Goal: Task Accomplishment & Management: Manage account settings

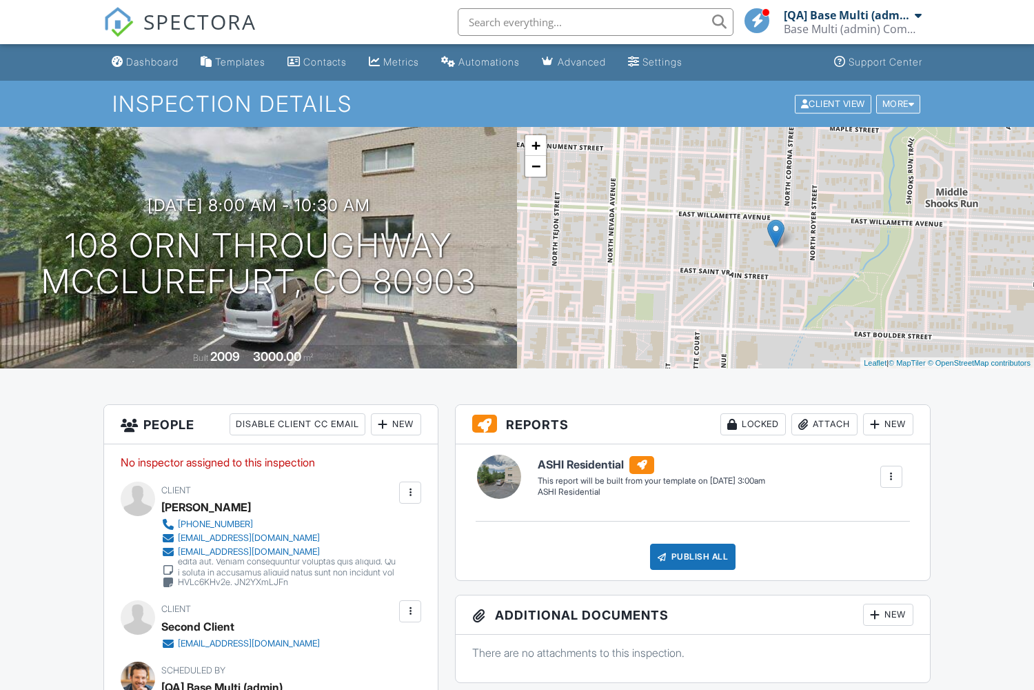
click at [896, 103] on div "More" at bounding box center [898, 103] width 45 height 19
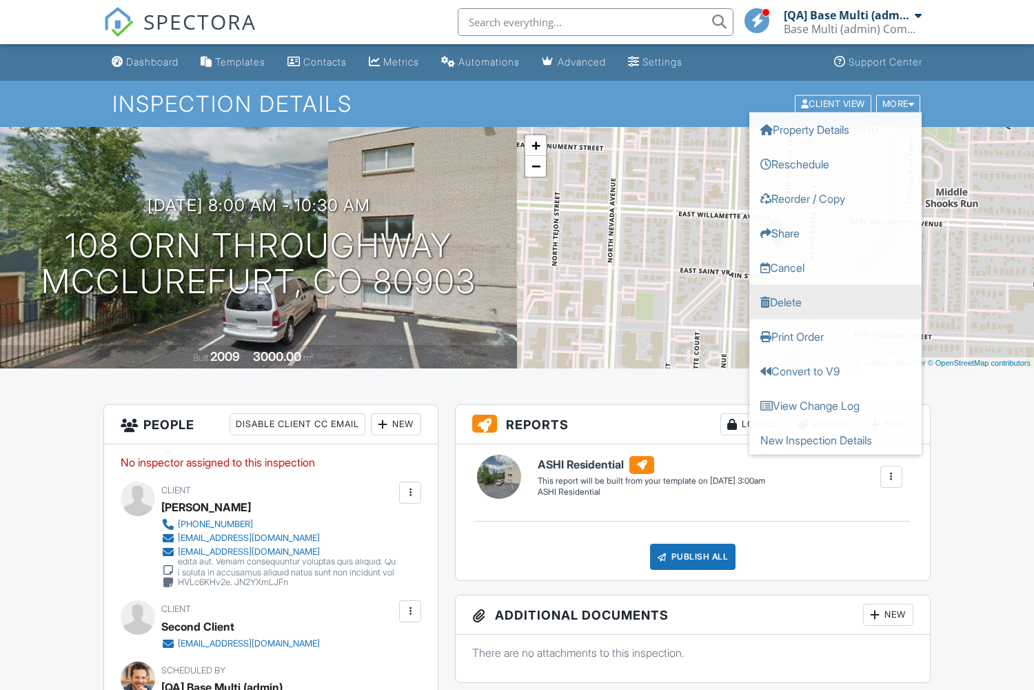
click at [836, 301] on link "Delete" at bounding box center [836, 301] width 172 height 34
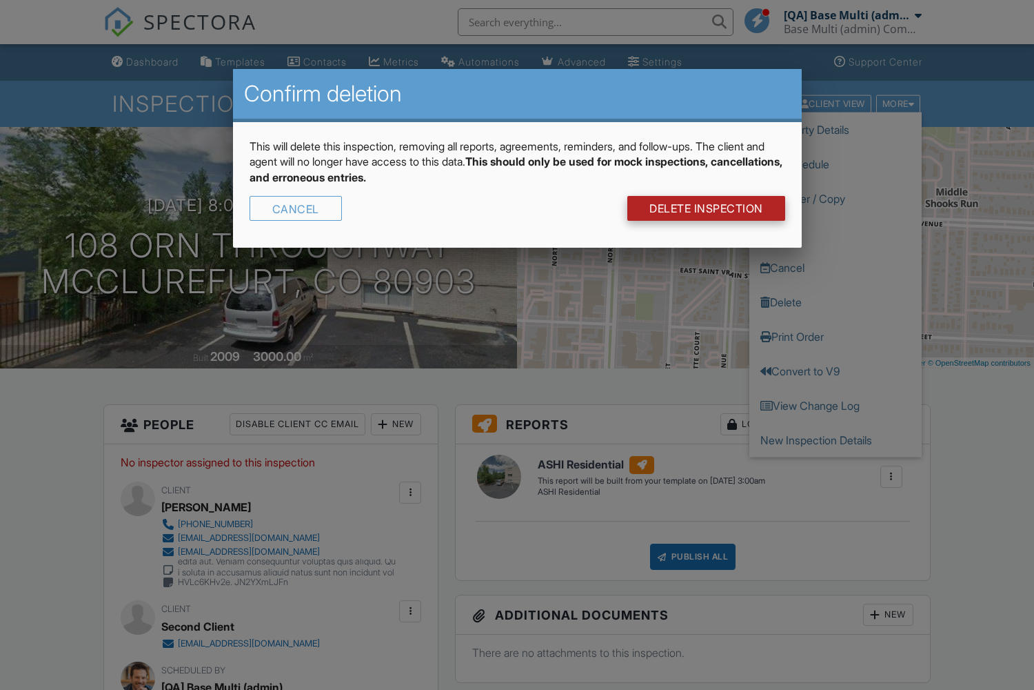
click at [705, 208] on link "DELETE Inspection" at bounding box center [706, 208] width 158 height 25
